Goal: Task Accomplishment & Management: Use online tool/utility

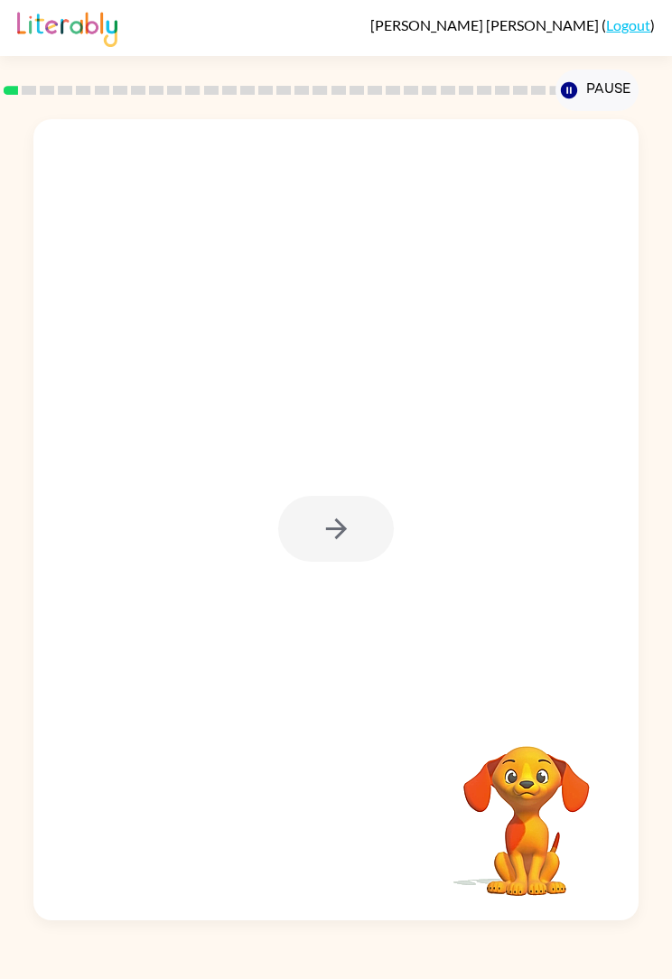
click at [323, 553] on div at bounding box center [336, 529] width 116 height 66
click at [322, 512] on button "button" at bounding box center [336, 529] width 116 height 66
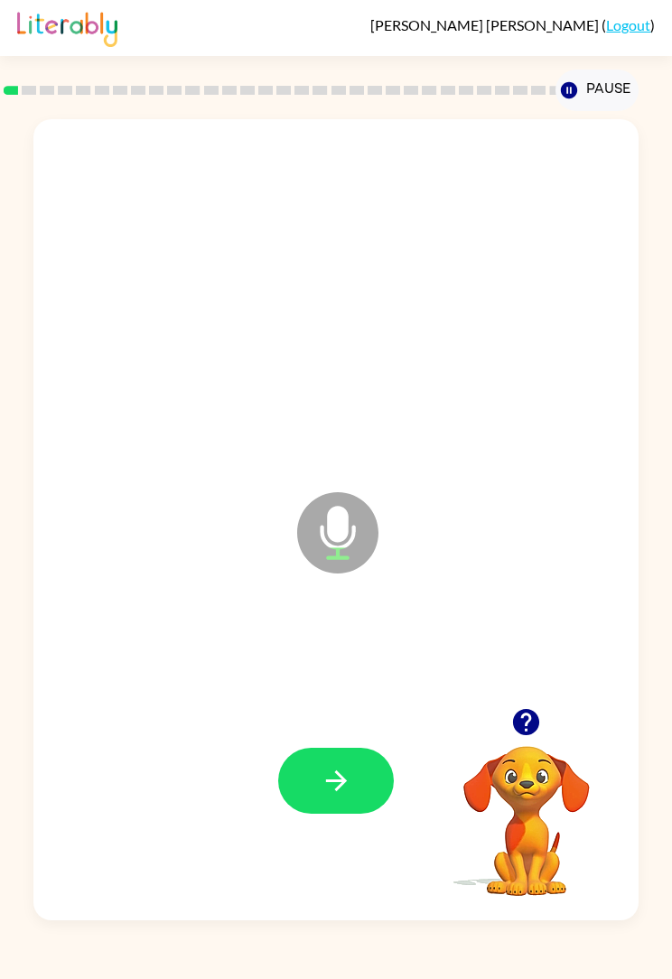
click at [332, 810] on button "button" at bounding box center [336, 781] width 116 height 66
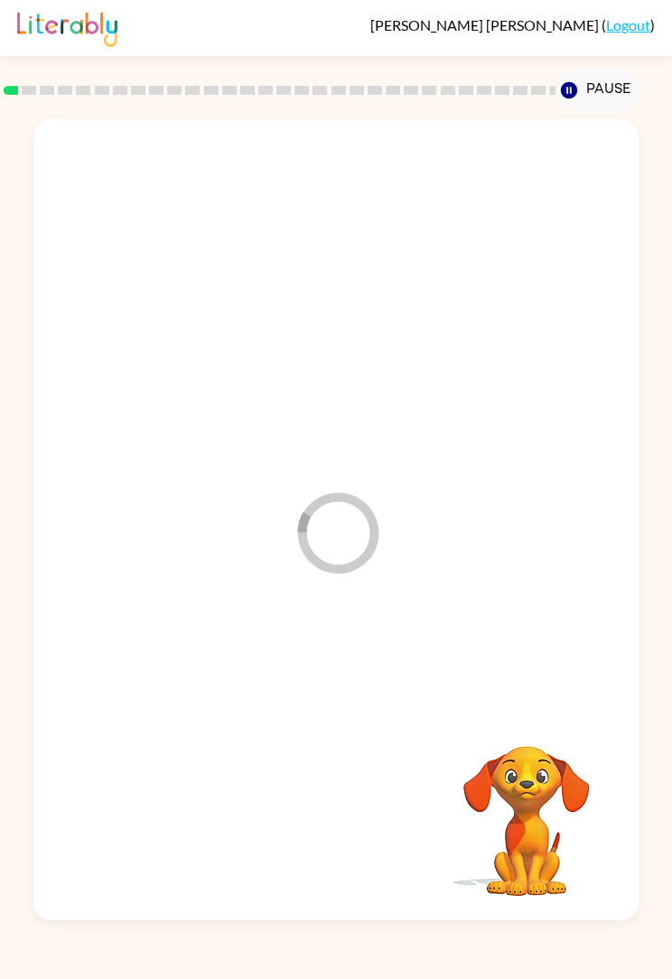
click at [5, 31] on div "[PERSON_NAME] ( Logout )" at bounding box center [336, 28] width 672 height 56
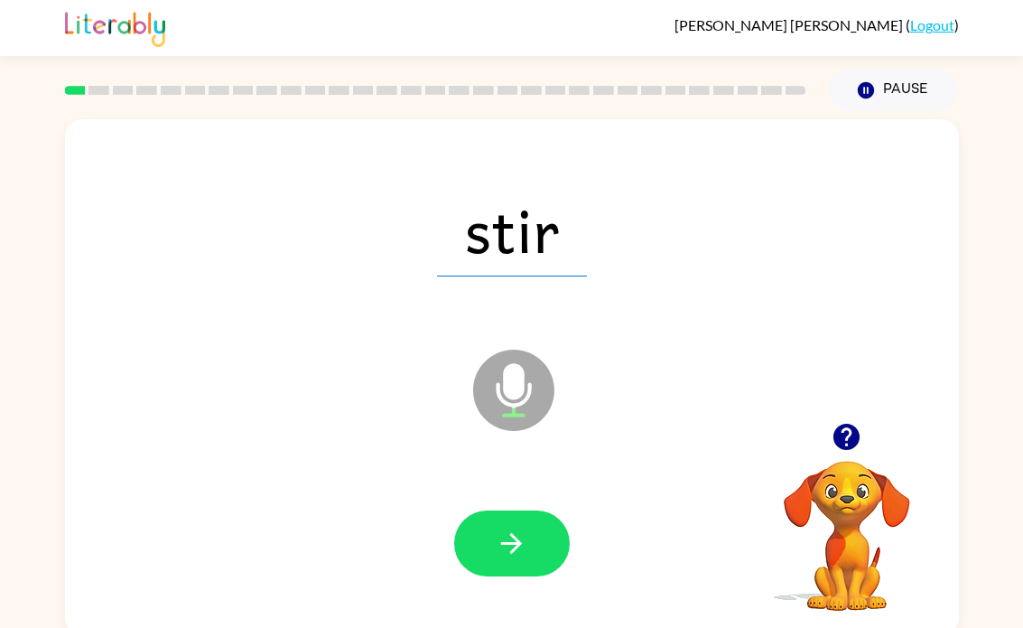
click at [485, 536] on button "button" at bounding box center [512, 543] width 116 height 66
click at [519, 513] on button "button" at bounding box center [512, 543] width 116 height 66
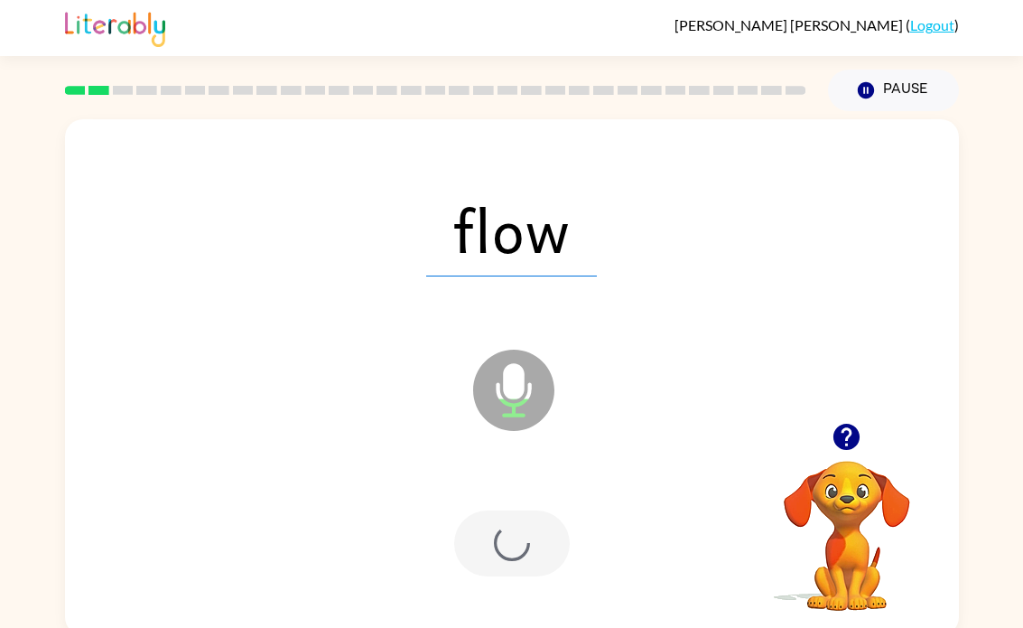
click at [518, 513] on div at bounding box center [512, 543] width 116 height 66
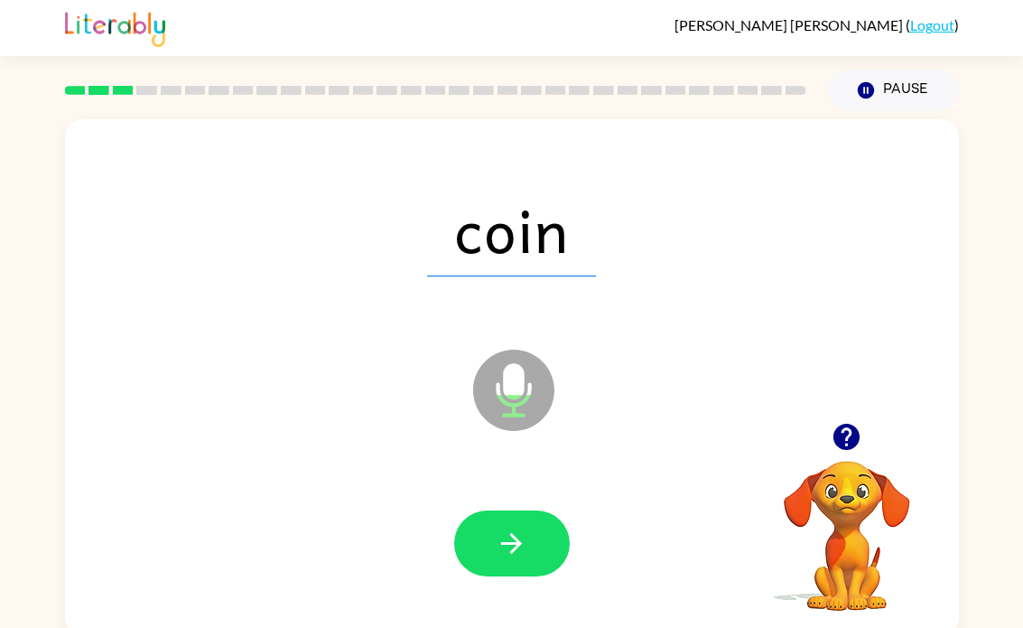
click at [493, 526] on button "button" at bounding box center [512, 543] width 116 height 66
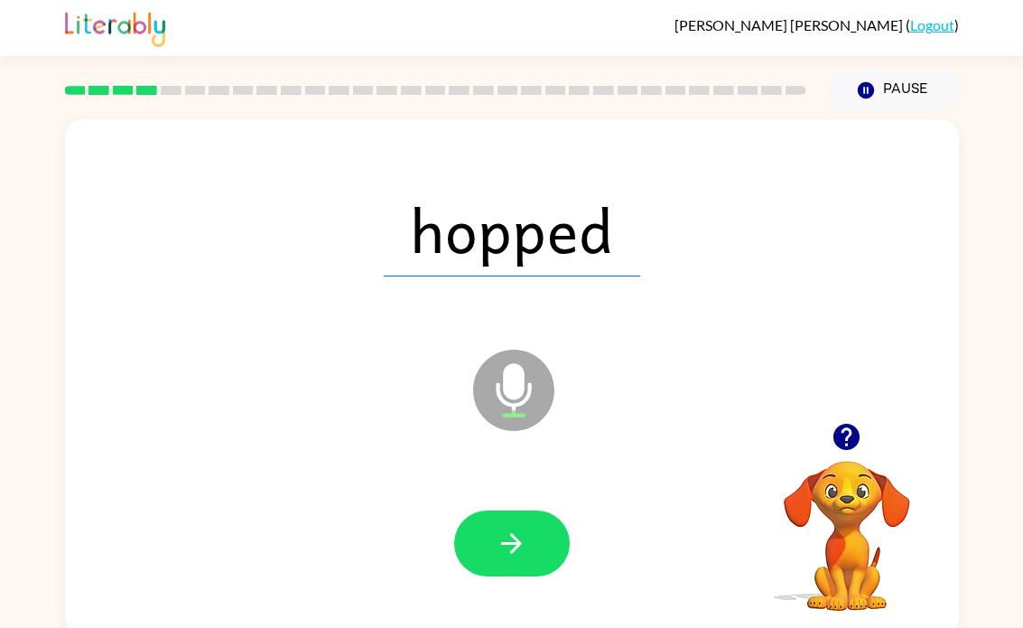
click at [502, 554] on icon "button" at bounding box center [512, 543] width 32 height 32
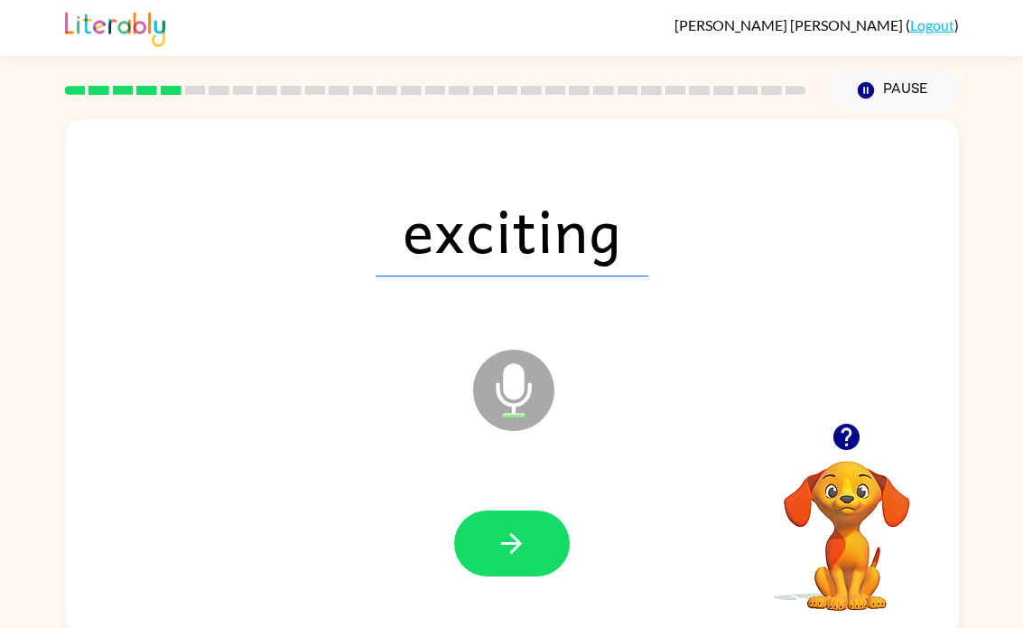
click at [524, 574] on button "button" at bounding box center [512, 543] width 116 height 66
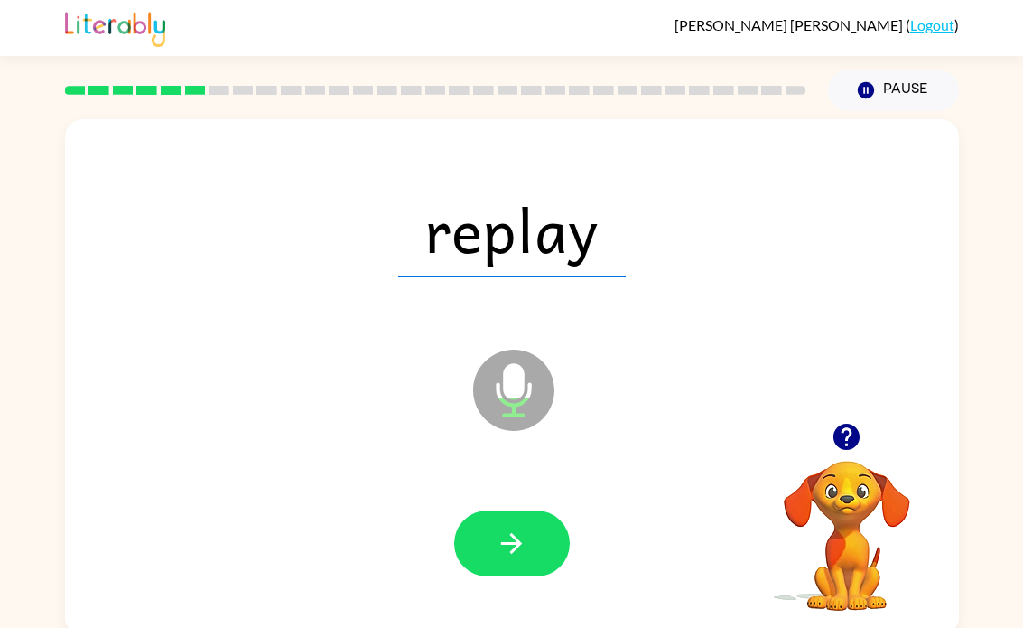
click at [454, 543] on button "button" at bounding box center [512, 543] width 116 height 66
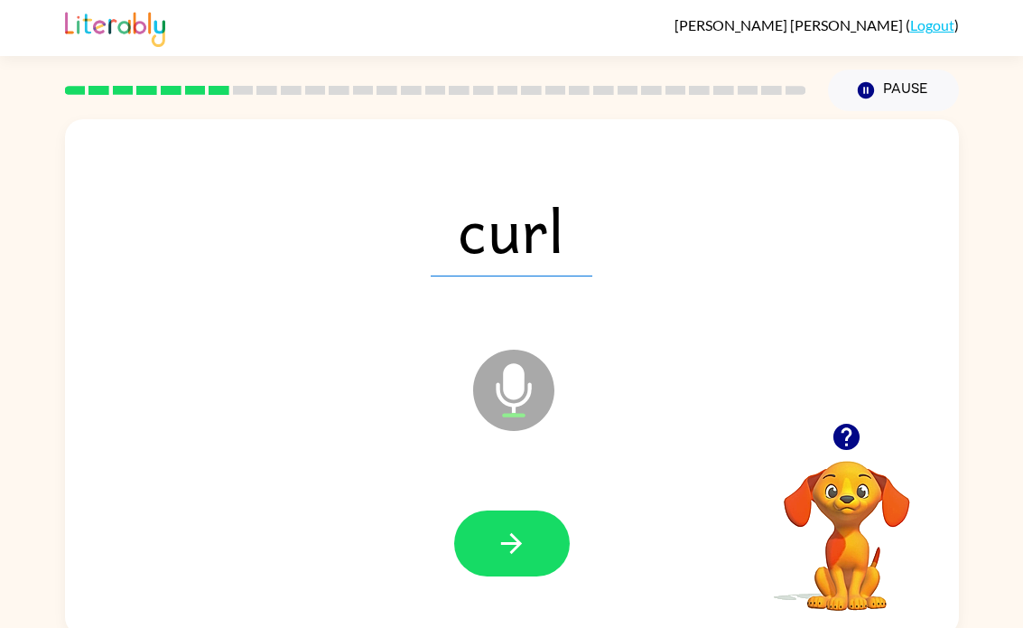
scroll to position [5, 0]
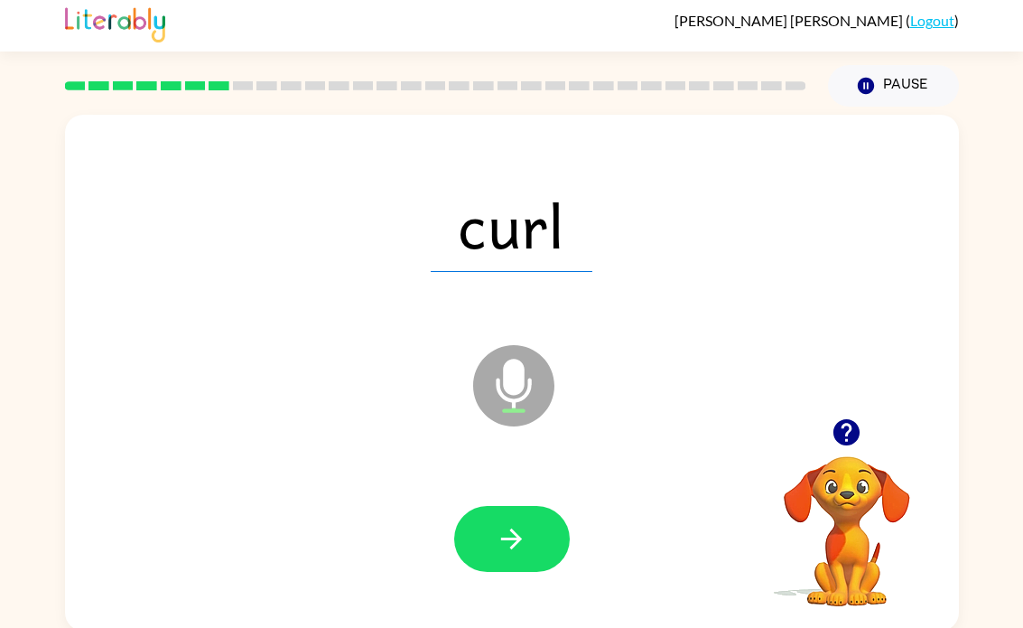
click at [498, 560] on button "button" at bounding box center [512, 539] width 116 height 66
click at [500, 536] on icon "button" at bounding box center [512, 539] width 32 height 32
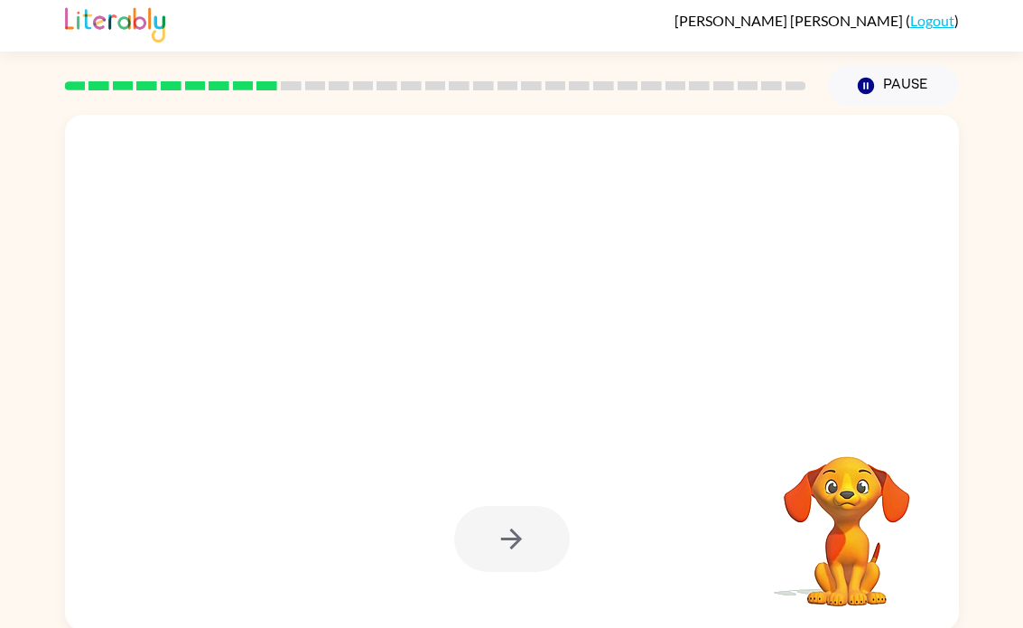
scroll to position [0, 0]
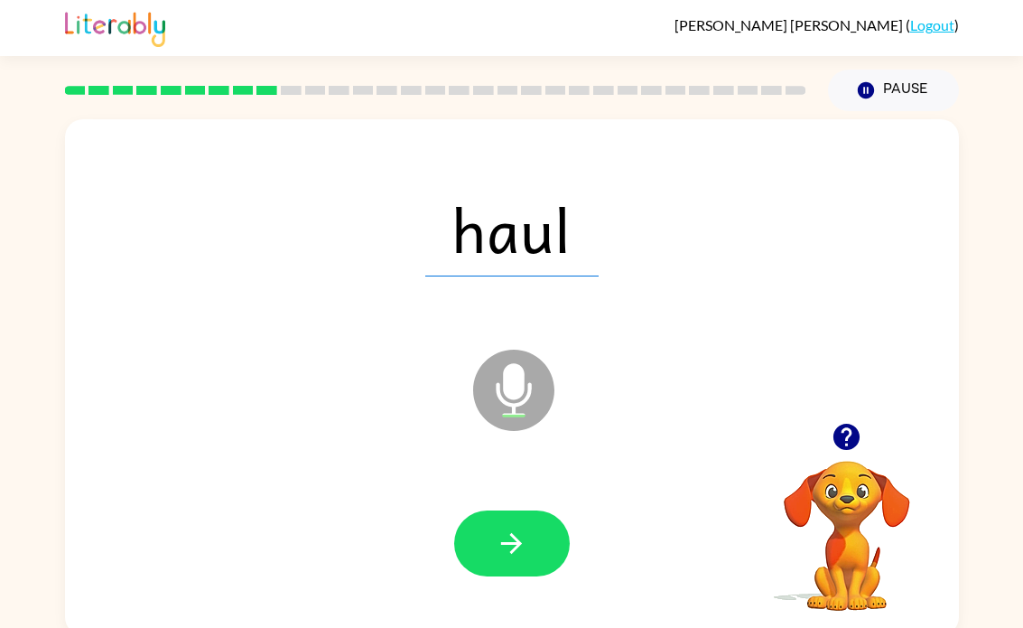
click at [513, 515] on button "button" at bounding box center [512, 543] width 116 height 66
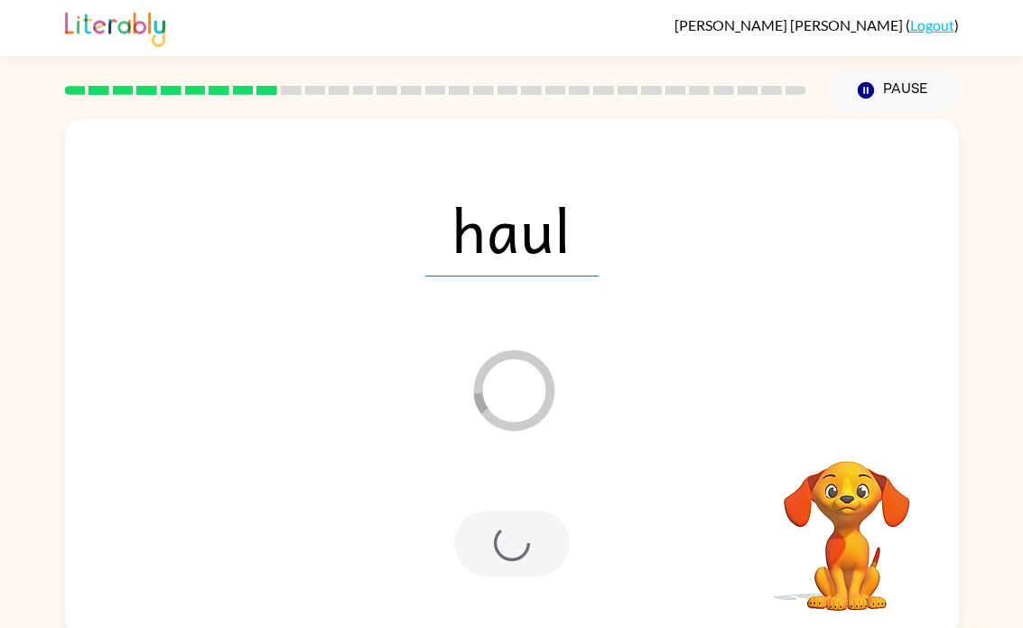
click at [518, 511] on div at bounding box center [512, 543] width 116 height 66
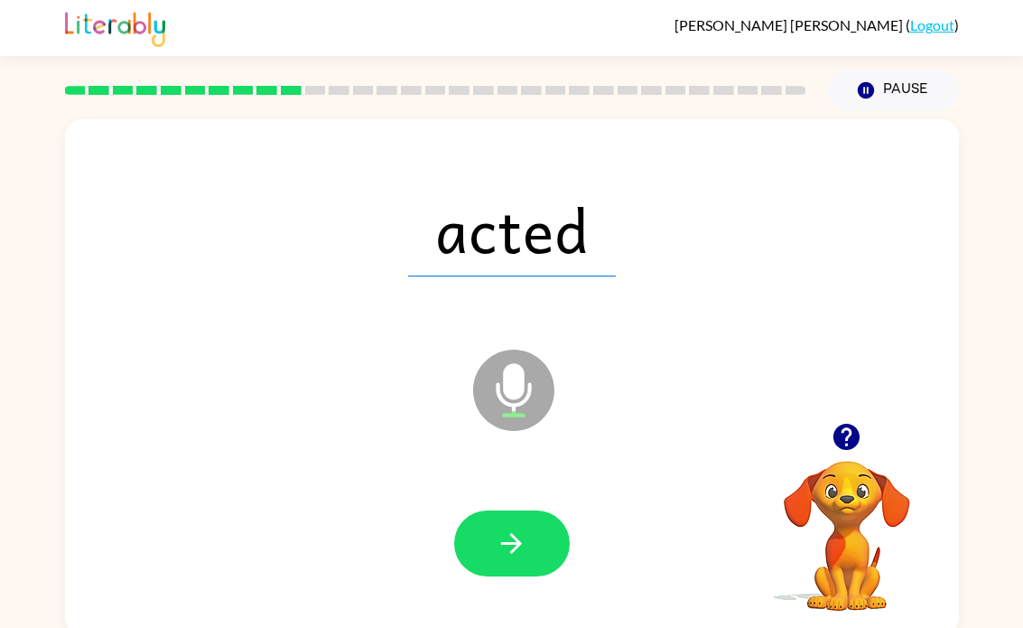
click at [23, 192] on div "acted Microphone The Microphone is here when it is your turn to talk Your brows…" at bounding box center [511, 373] width 1023 height 524
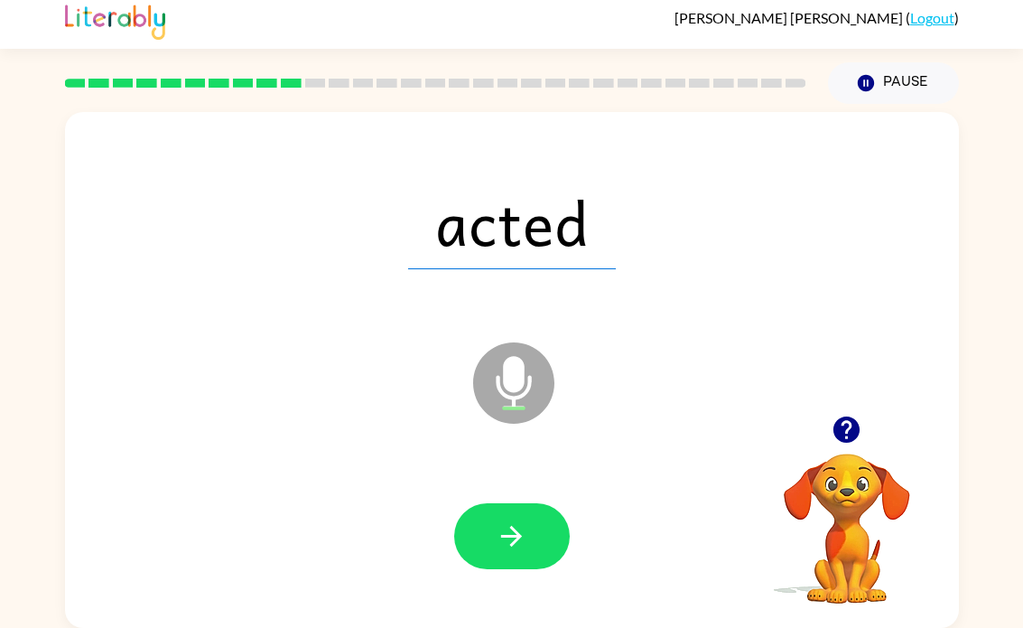
click at [481, 512] on button "button" at bounding box center [512, 536] width 116 height 66
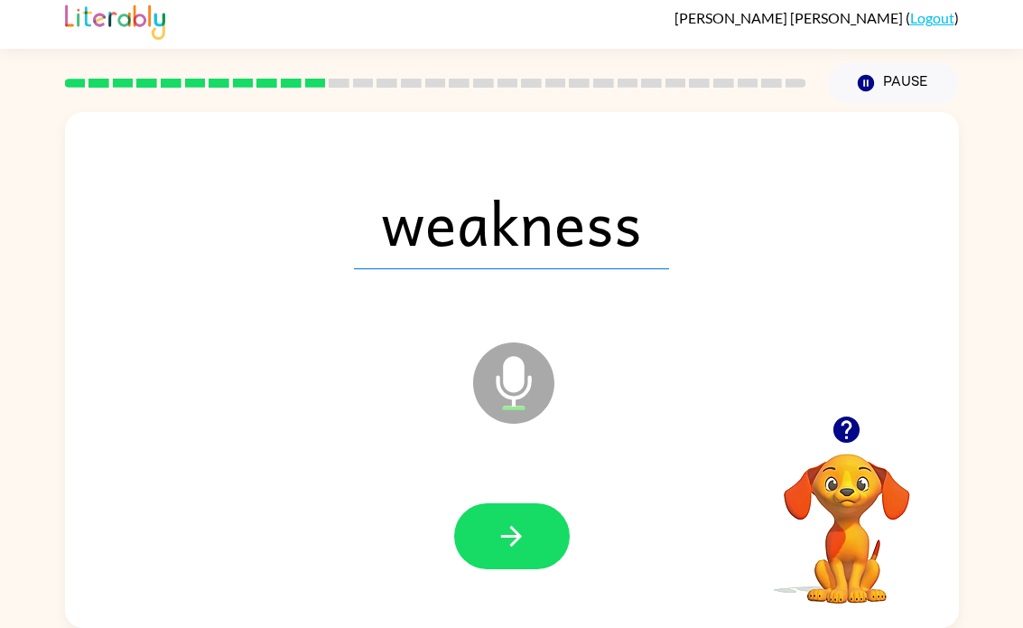
click at [525, 553] on button "button" at bounding box center [512, 536] width 116 height 66
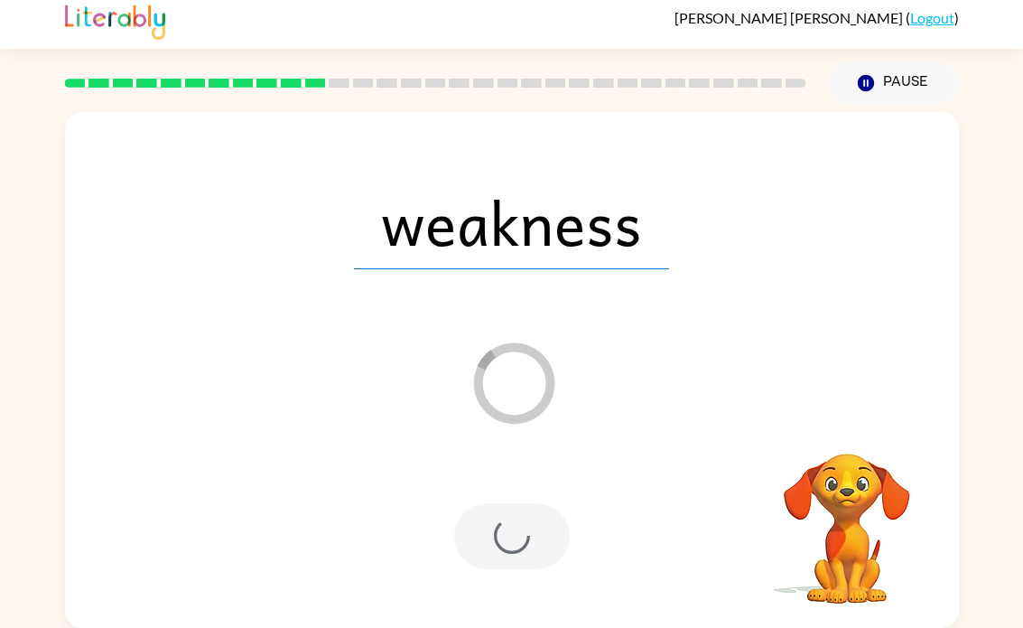
click at [536, 505] on div at bounding box center [512, 536] width 116 height 66
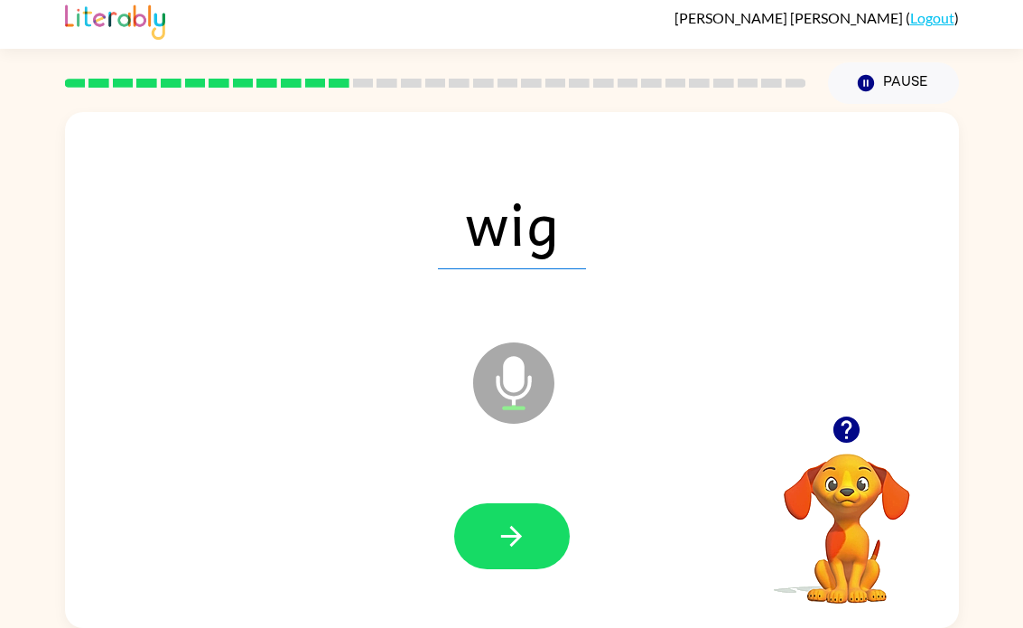
click at [493, 545] on button "button" at bounding box center [512, 536] width 116 height 66
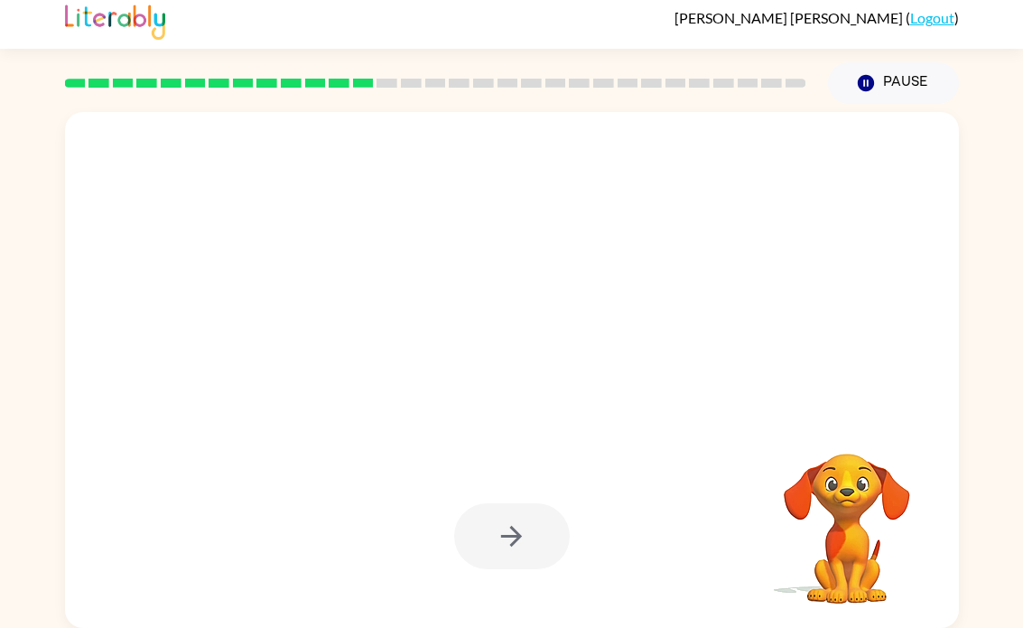
click at [45, 36] on div "[PERSON_NAME] ( Logout )" at bounding box center [511, 21] width 1023 height 56
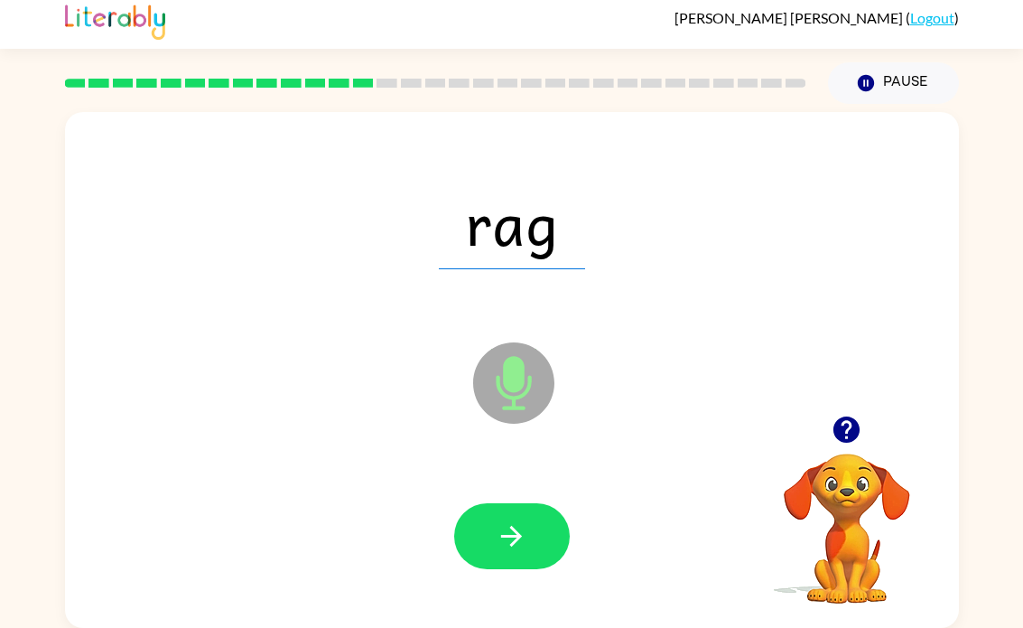
click at [511, 535] on icon "button" at bounding box center [511, 536] width 21 height 21
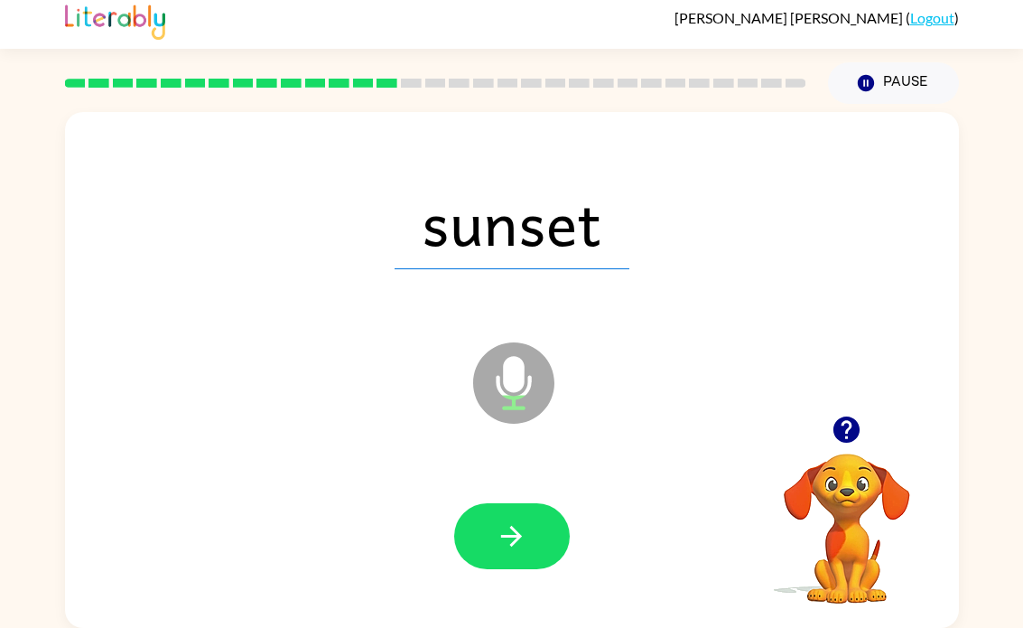
click at [520, 510] on button "button" at bounding box center [512, 536] width 116 height 66
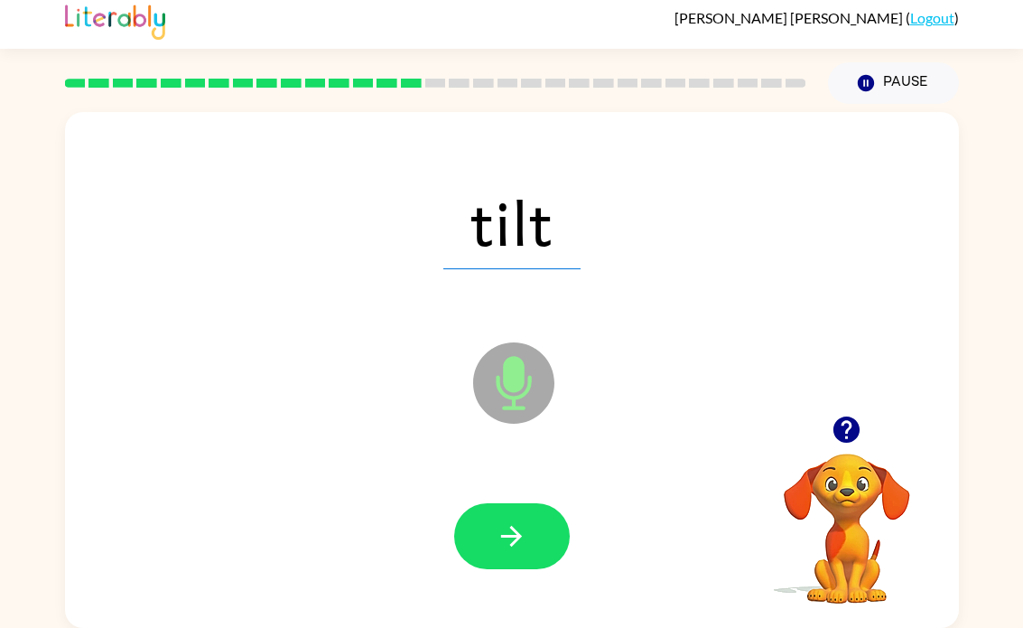
click at [517, 552] on button "button" at bounding box center [512, 536] width 116 height 66
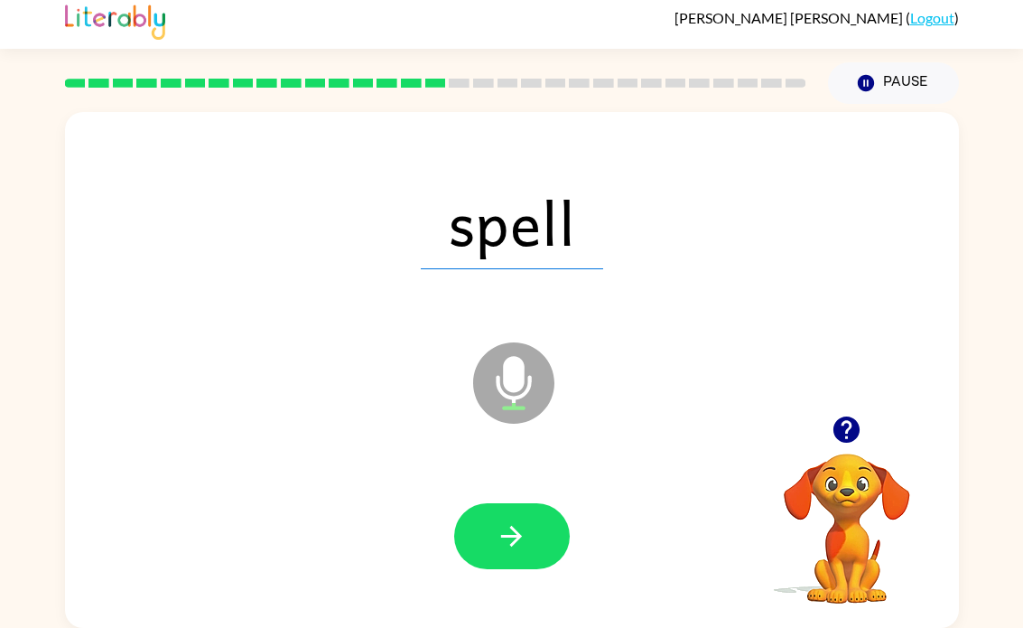
click at [517, 568] on button "button" at bounding box center [512, 536] width 116 height 66
click at [545, 508] on button "button" at bounding box center [512, 536] width 116 height 66
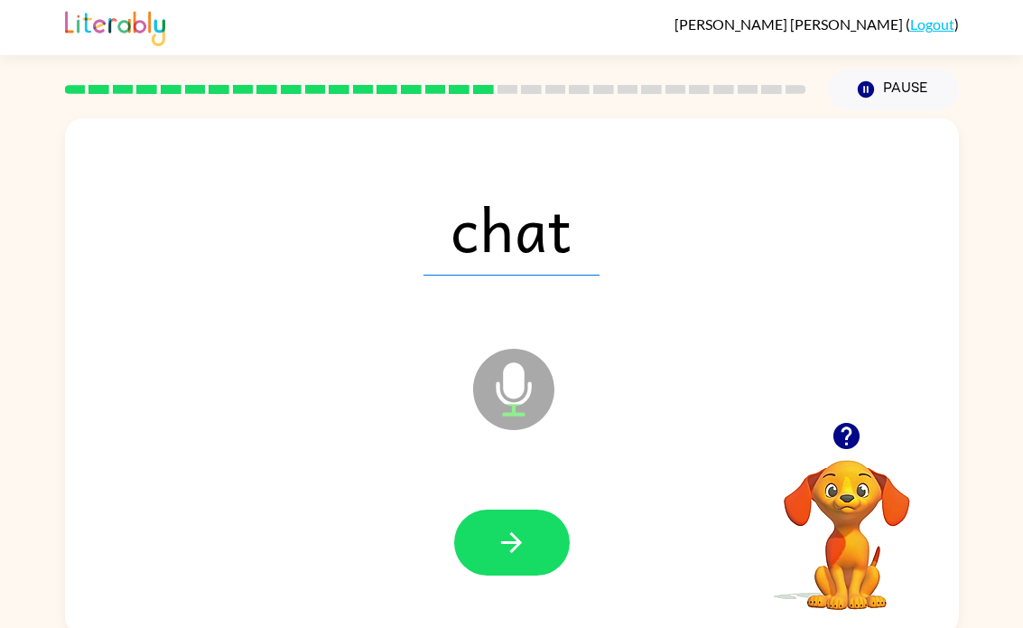
scroll to position [0, 0]
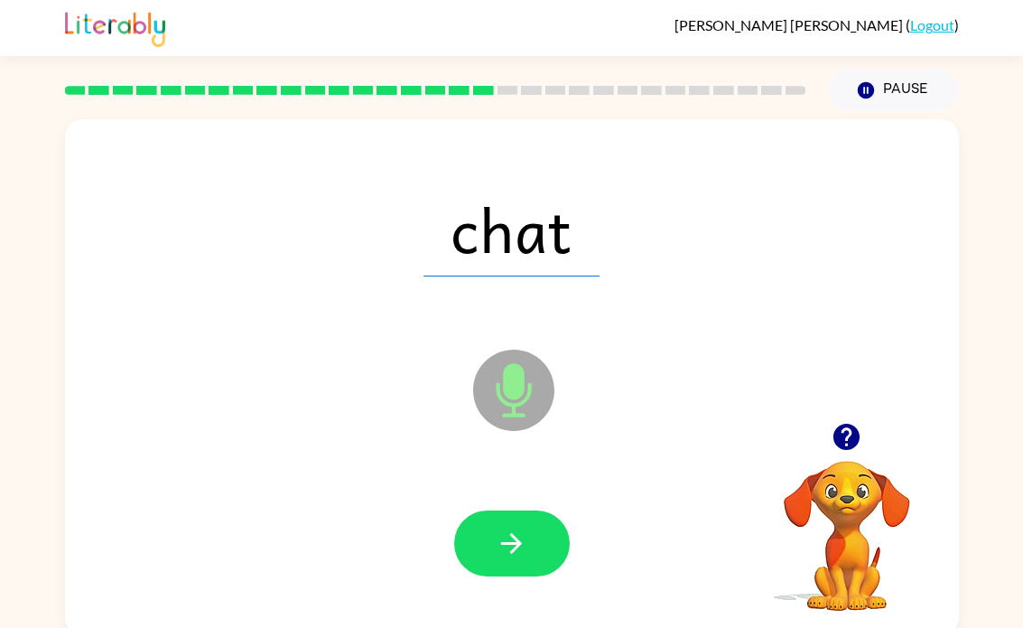
click at [566, 540] on button "button" at bounding box center [512, 543] width 116 height 66
click at [525, 554] on icon "button" at bounding box center [512, 543] width 32 height 32
click at [75, 105] on div at bounding box center [435, 90] width 763 height 63
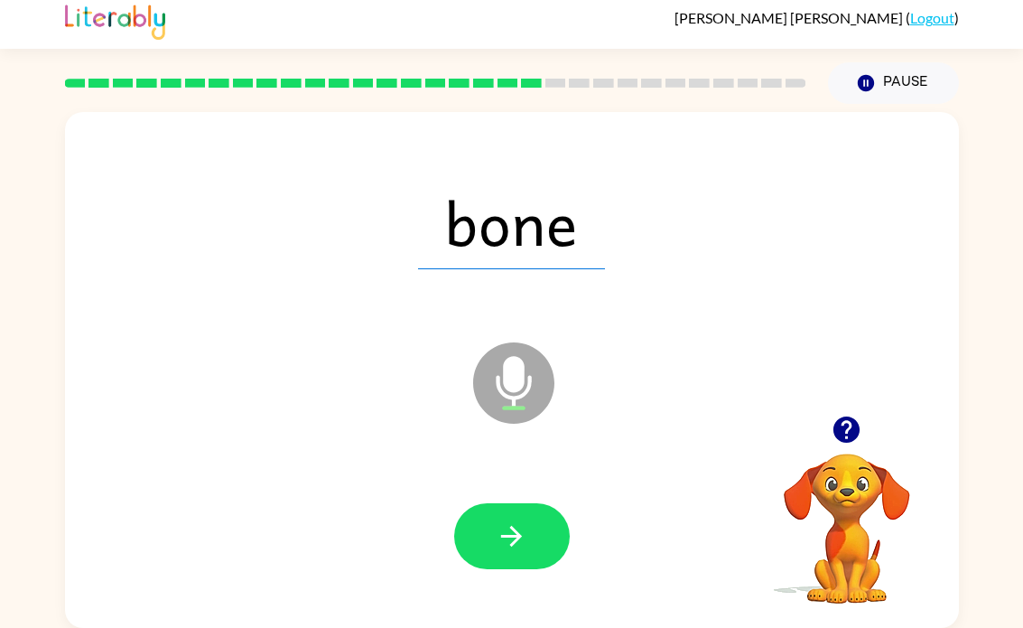
click at [457, 523] on button "button" at bounding box center [512, 536] width 116 height 66
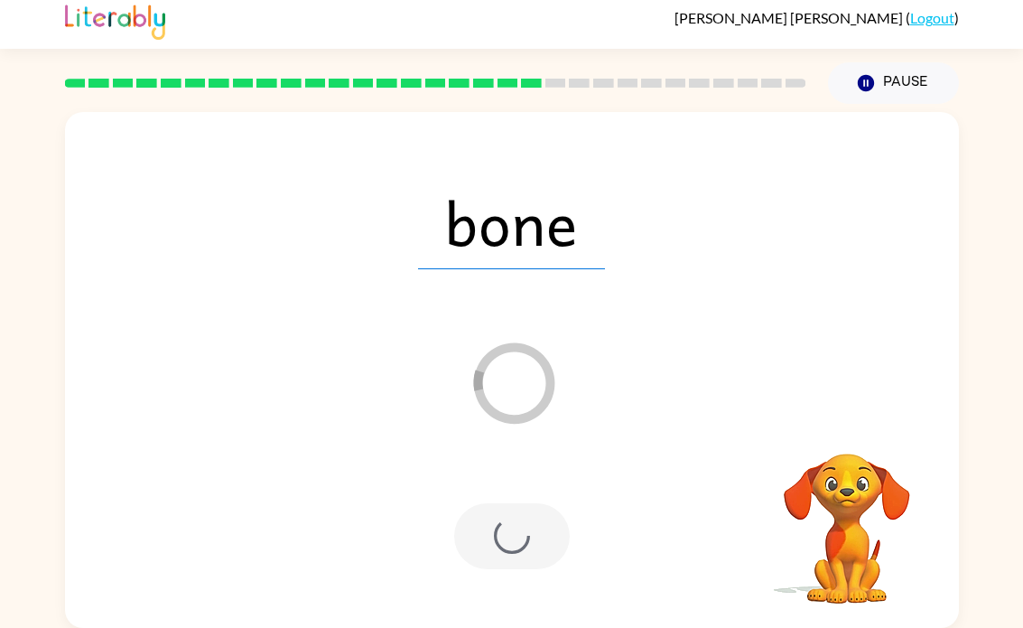
click at [451, 508] on div at bounding box center [512, 536] width 858 height 148
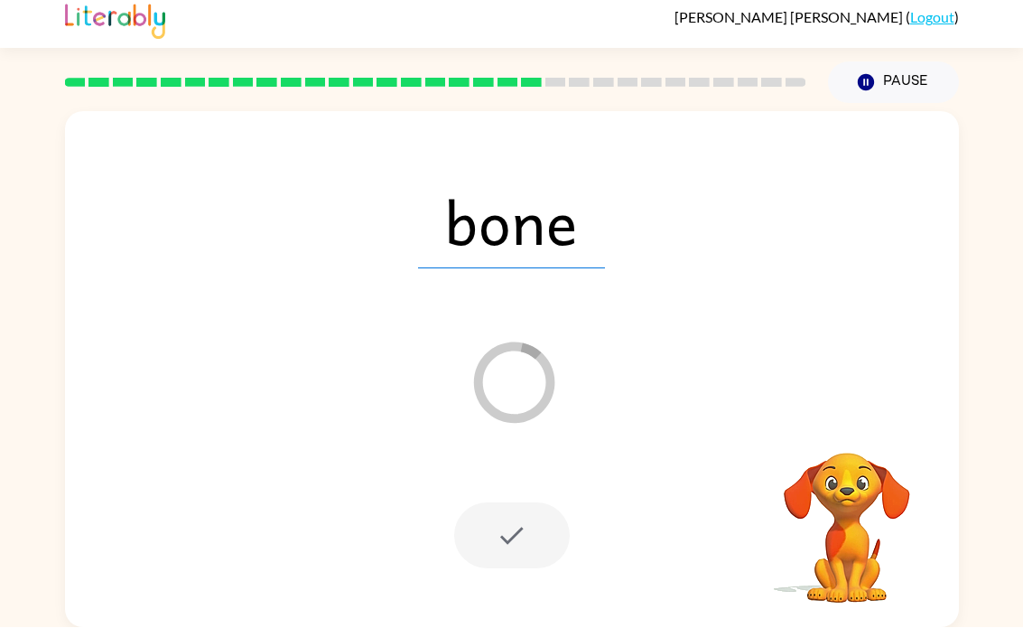
scroll to position [0, 0]
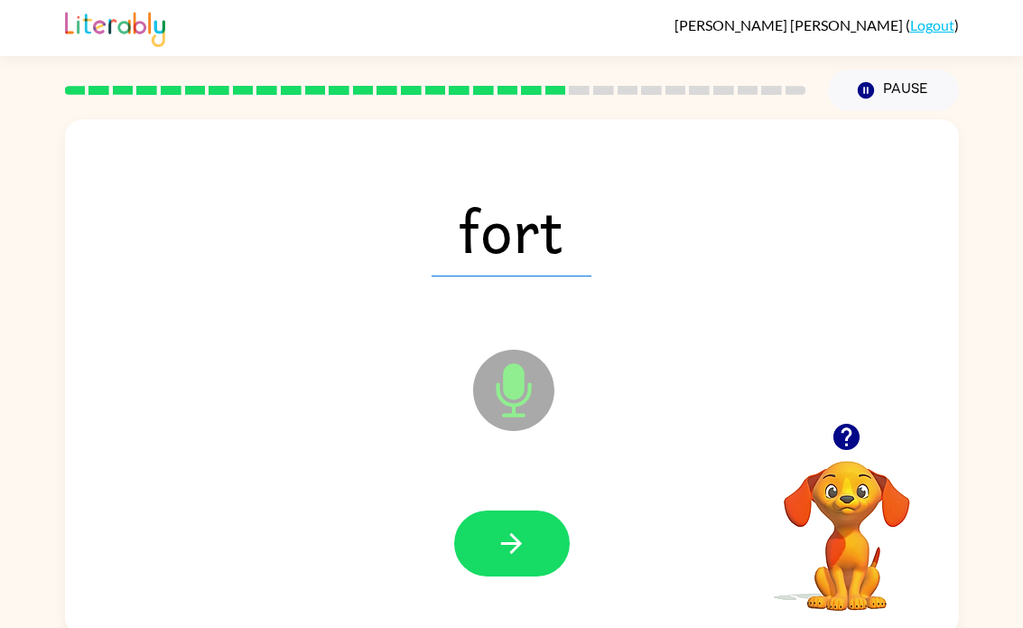
click at [671, 366] on div "fort Microphone The Microphone is here when it is your turn to talk" at bounding box center [512, 377] width 894 height 516
click at [560, 514] on div at bounding box center [512, 543] width 116 height 66
click at [553, 537] on button "button" at bounding box center [512, 543] width 116 height 66
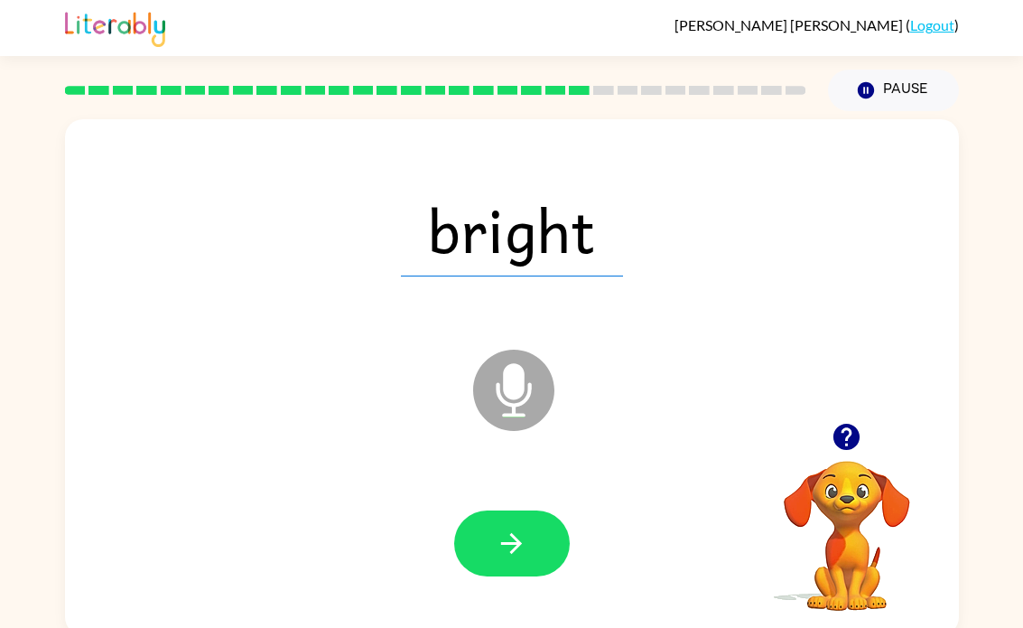
click at [485, 552] on button "button" at bounding box center [512, 543] width 116 height 66
click at [559, 381] on icon "Microphone The Microphone is here when it is your turn to talk" at bounding box center [604, 412] width 271 height 135
click at [527, 544] on button "button" at bounding box center [512, 543] width 116 height 66
click at [489, 522] on button "button" at bounding box center [512, 543] width 116 height 66
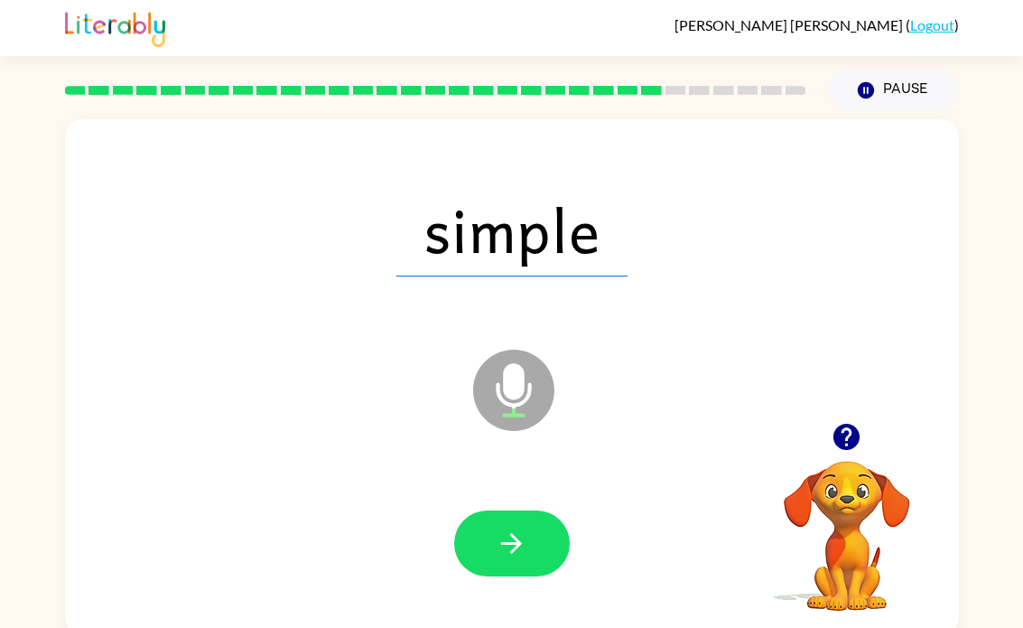
click at [536, 477] on icon "Microphone The Microphone is here when it is your turn to talk" at bounding box center [604, 412] width 271 height 135
click at [555, 519] on button "button" at bounding box center [512, 543] width 116 height 66
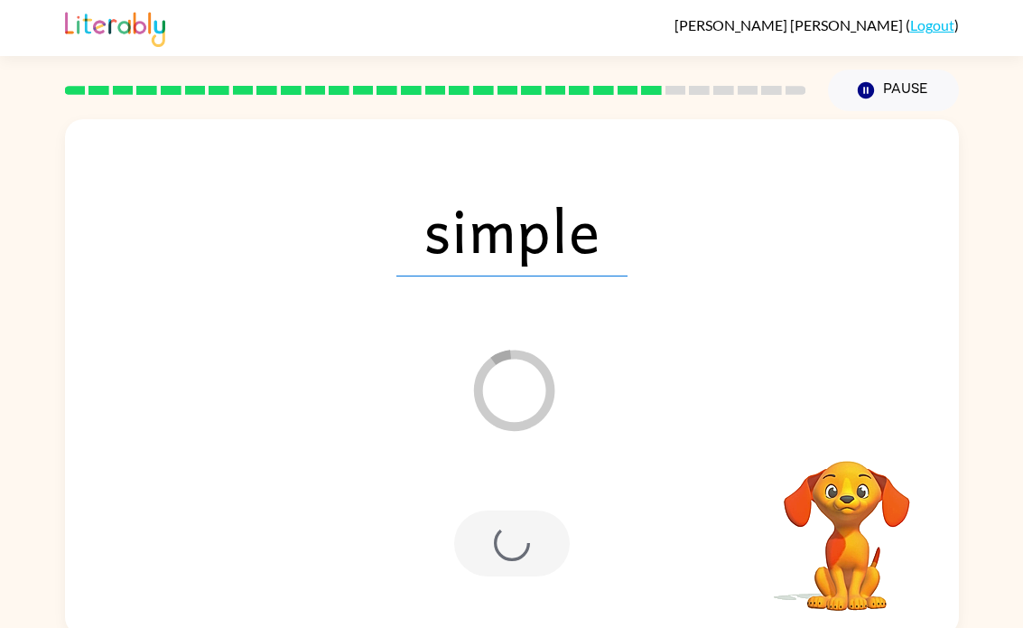
click at [540, 532] on div at bounding box center [512, 543] width 116 height 66
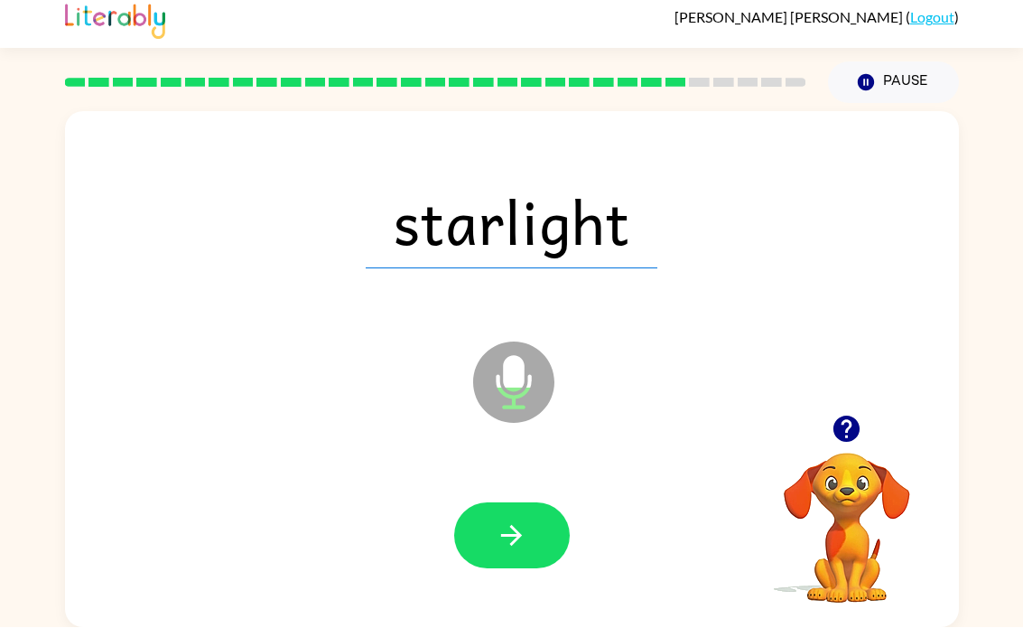
scroll to position [4, 0]
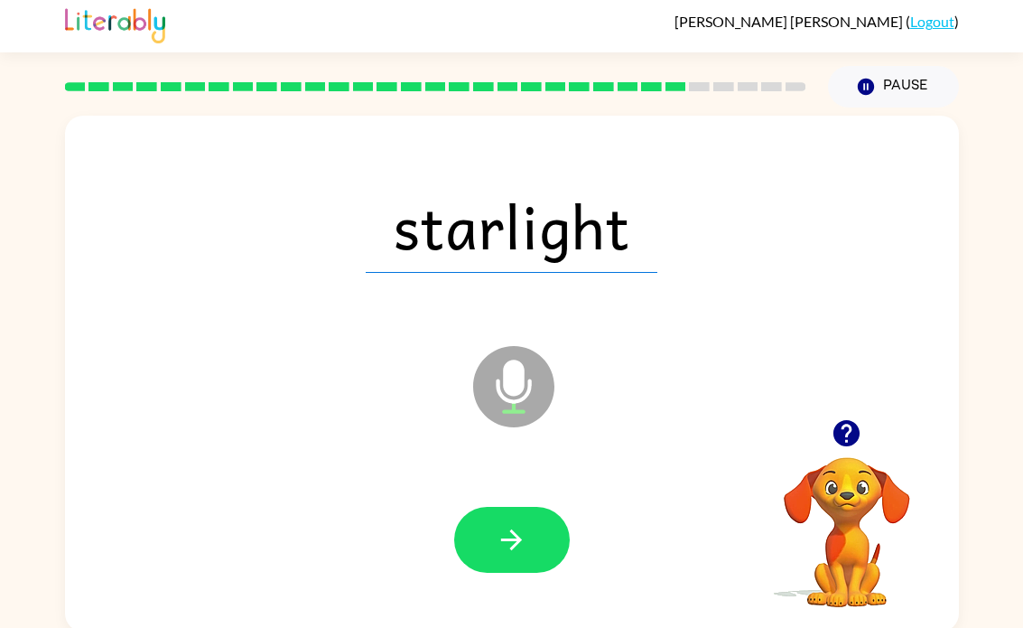
click at [502, 545] on icon "button" at bounding box center [512, 540] width 32 height 32
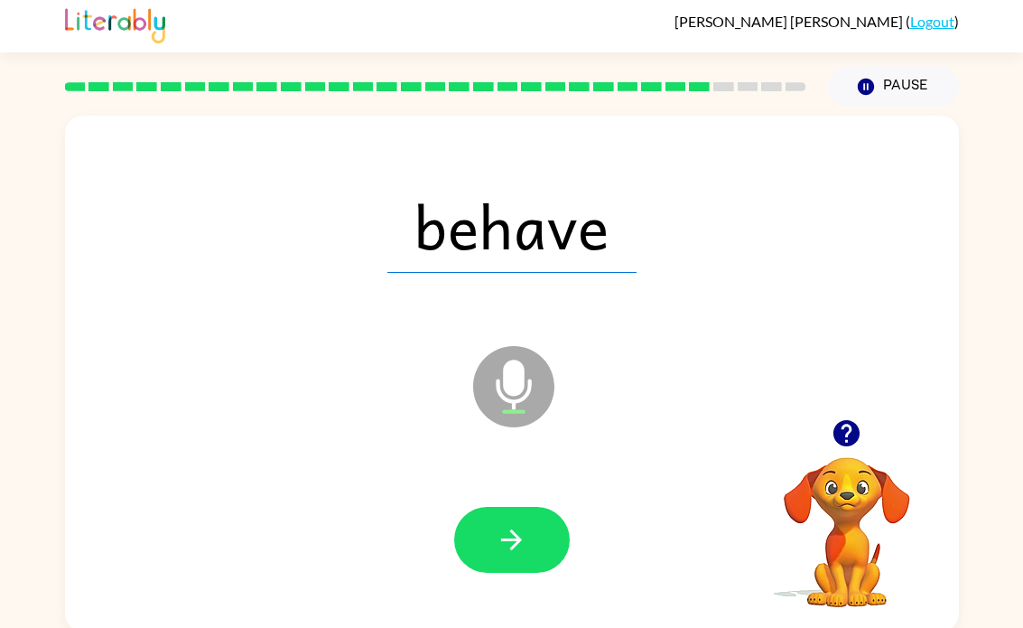
click at [494, 522] on button "button" at bounding box center [512, 540] width 116 height 66
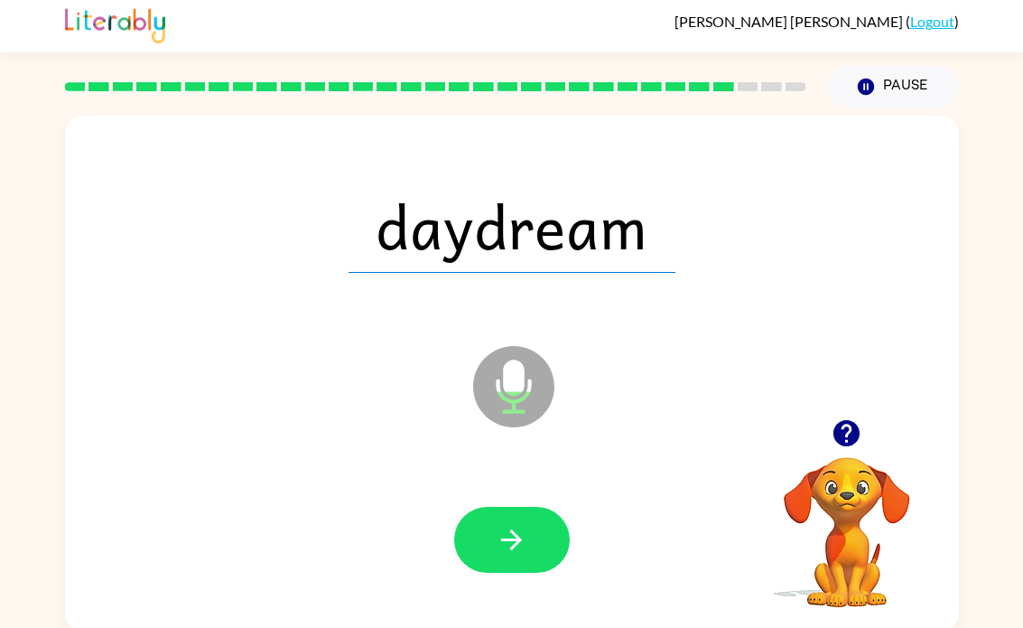
click at [504, 536] on icon "button" at bounding box center [512, 540] width 32 height 32
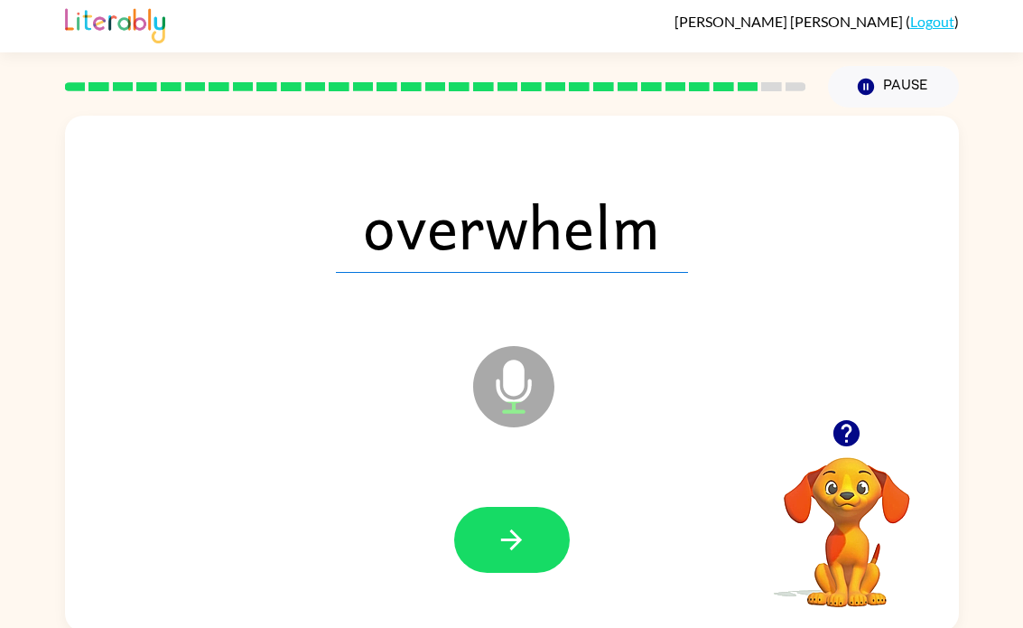
click at [562, 551] on button "button" at bounding box center [512, 540] width 116 height 66
click at [511, 547] on div at bounding box center [512, 540] width 116 height 66
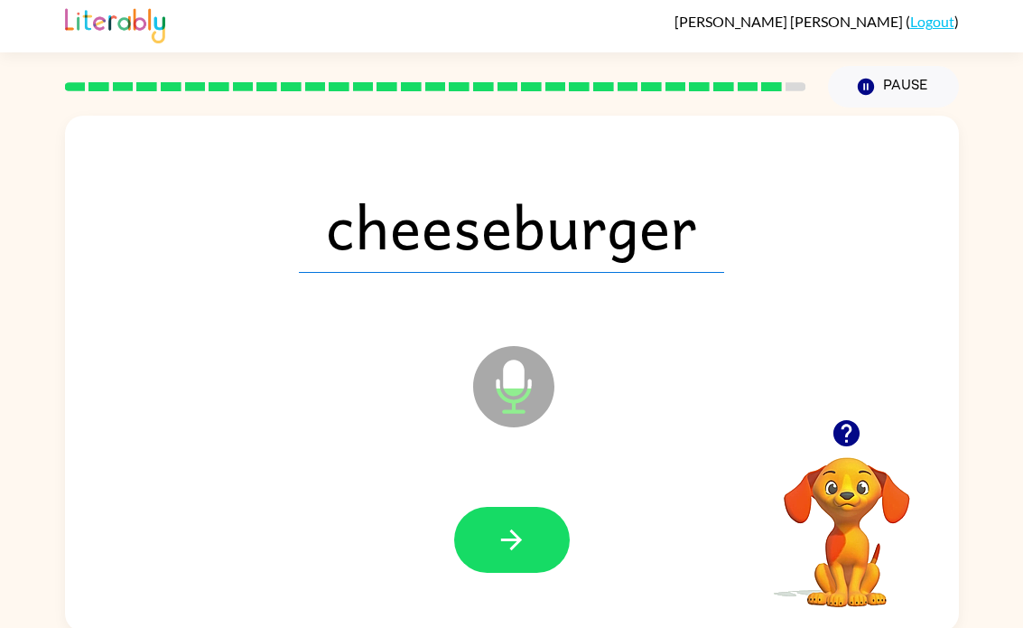
click at [527, 563] on button "button" at bounding box center [512, 540] width 116 height 66
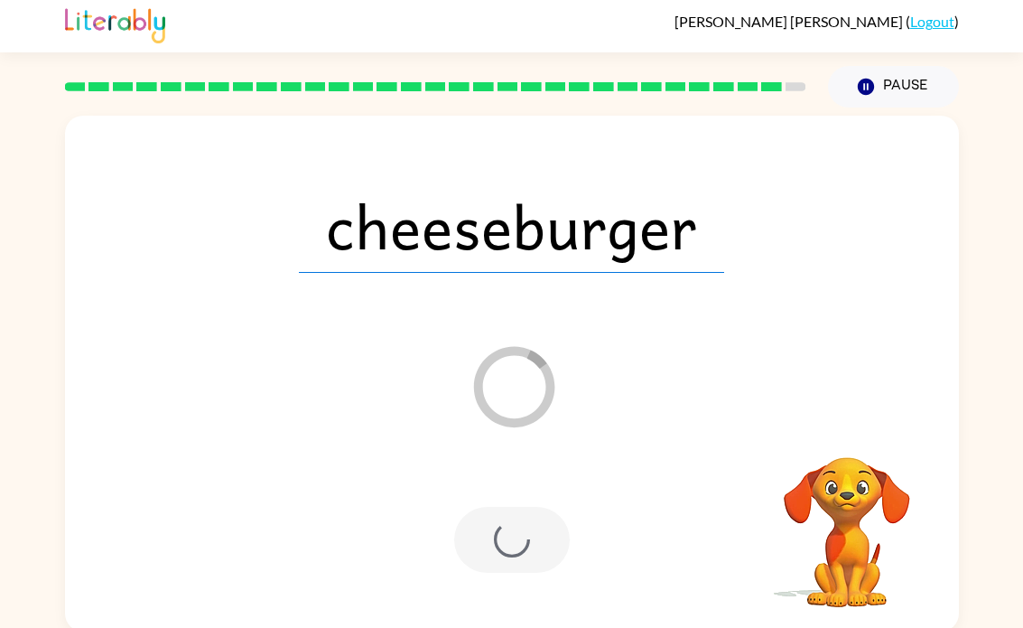
scroll to position [0, 0]
